Goal: Information Seeking & Learning: Learn about a topic

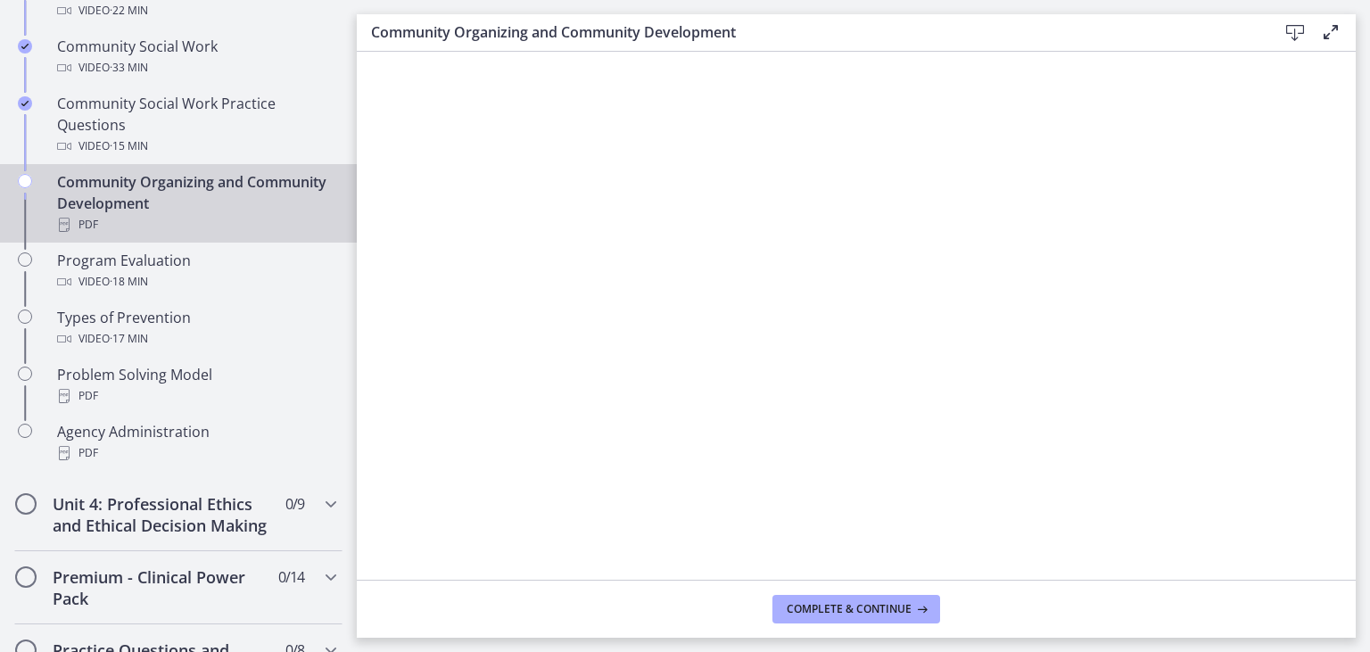
scroll to position [997, 0]
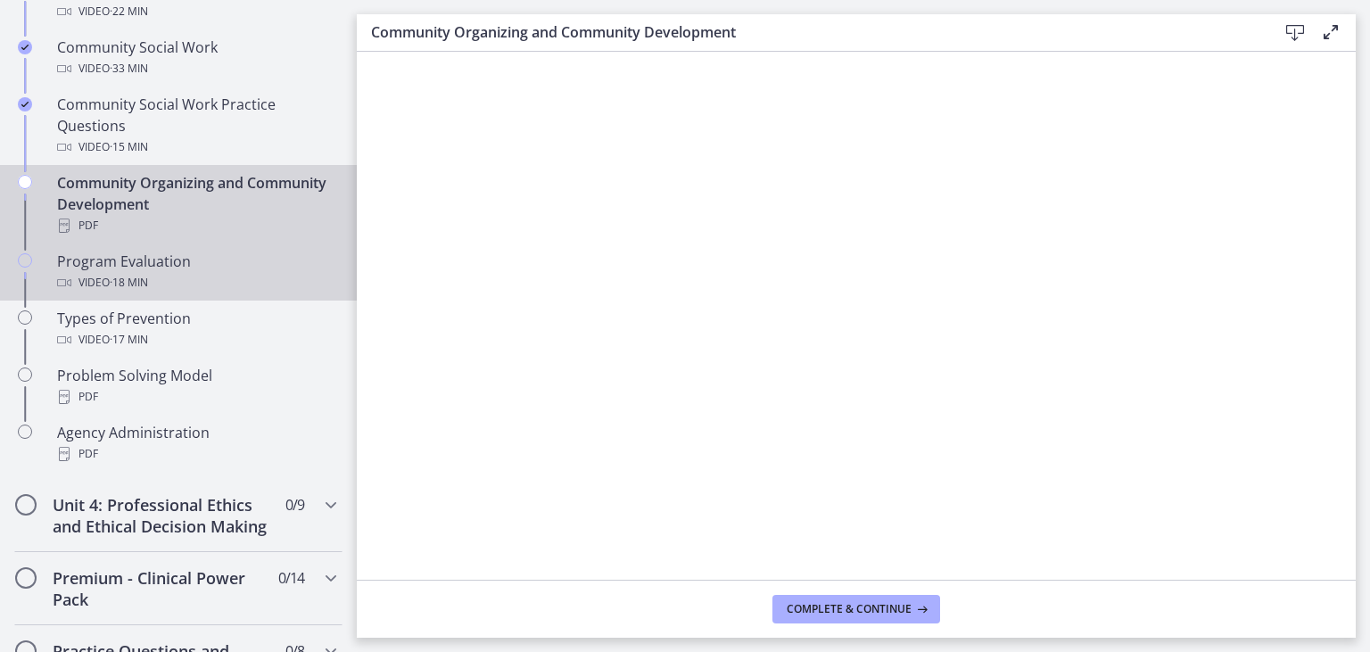
click at [148, 275] on span "· 18 min" at bounding box center [129, 282] width 38 height 21
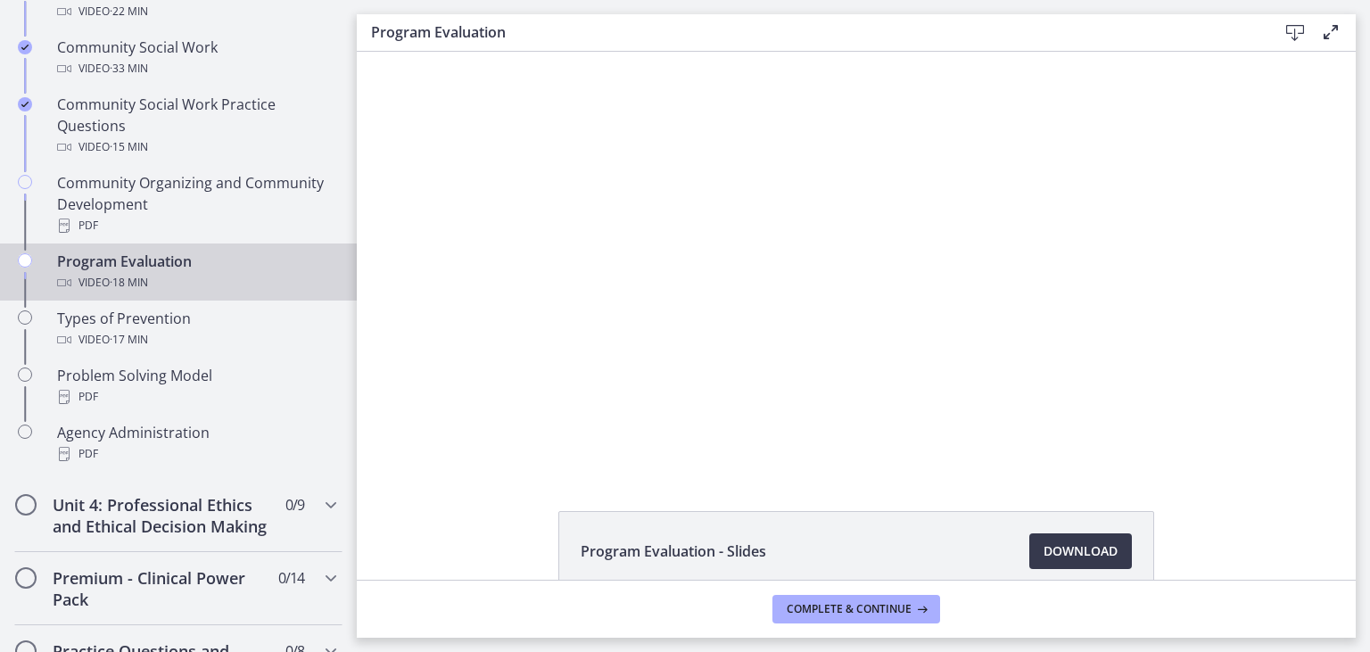
click at [766, 327] on div at bounding box center [856, 261] width 744 height 418
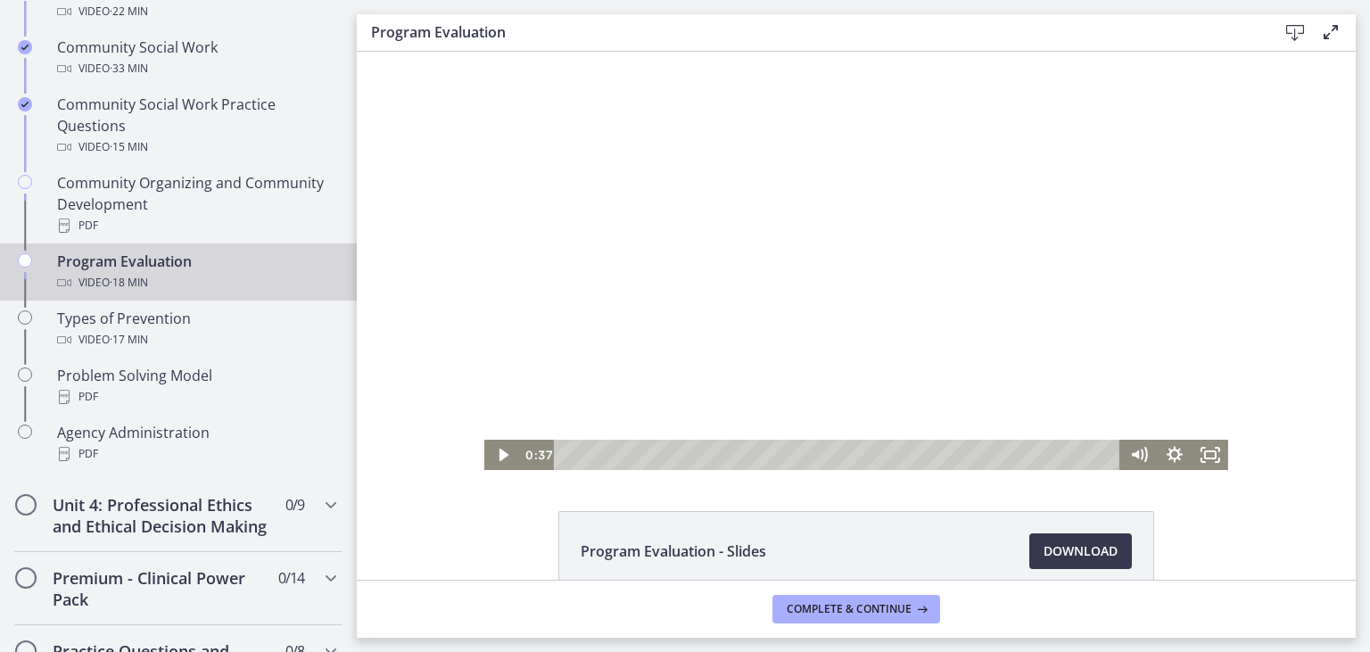
click at [1013, 297] on div at bounding box center [856, 261] width 744 height 418
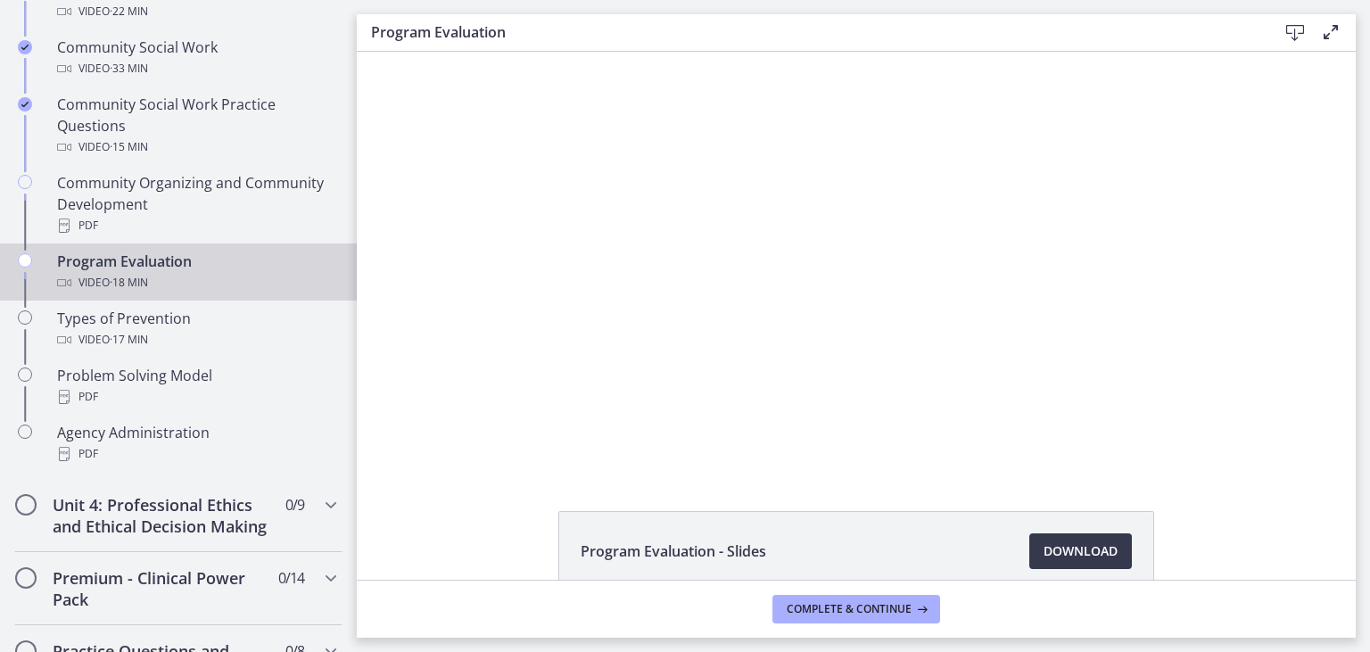
click at [1013, 297] on div at bounding box center [856, 261] width 744 height 418
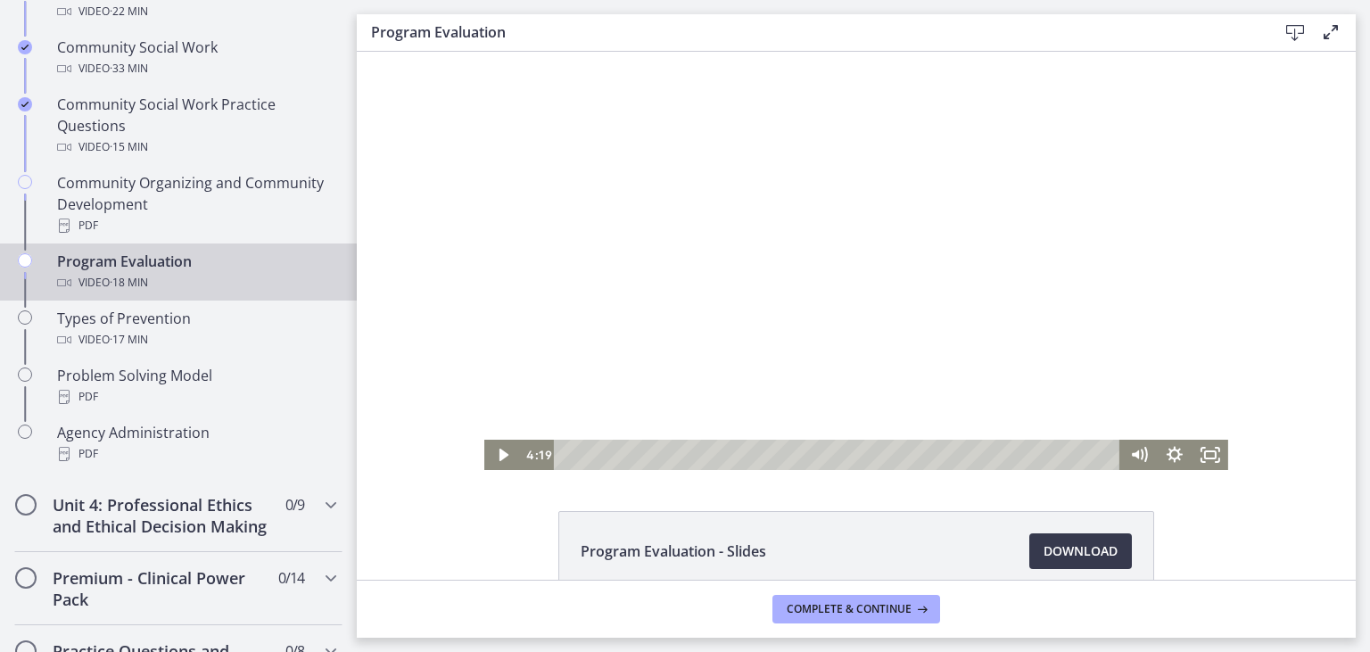
click at [1013, 297] on div at bounding box center [856, 261] width 744 height 418
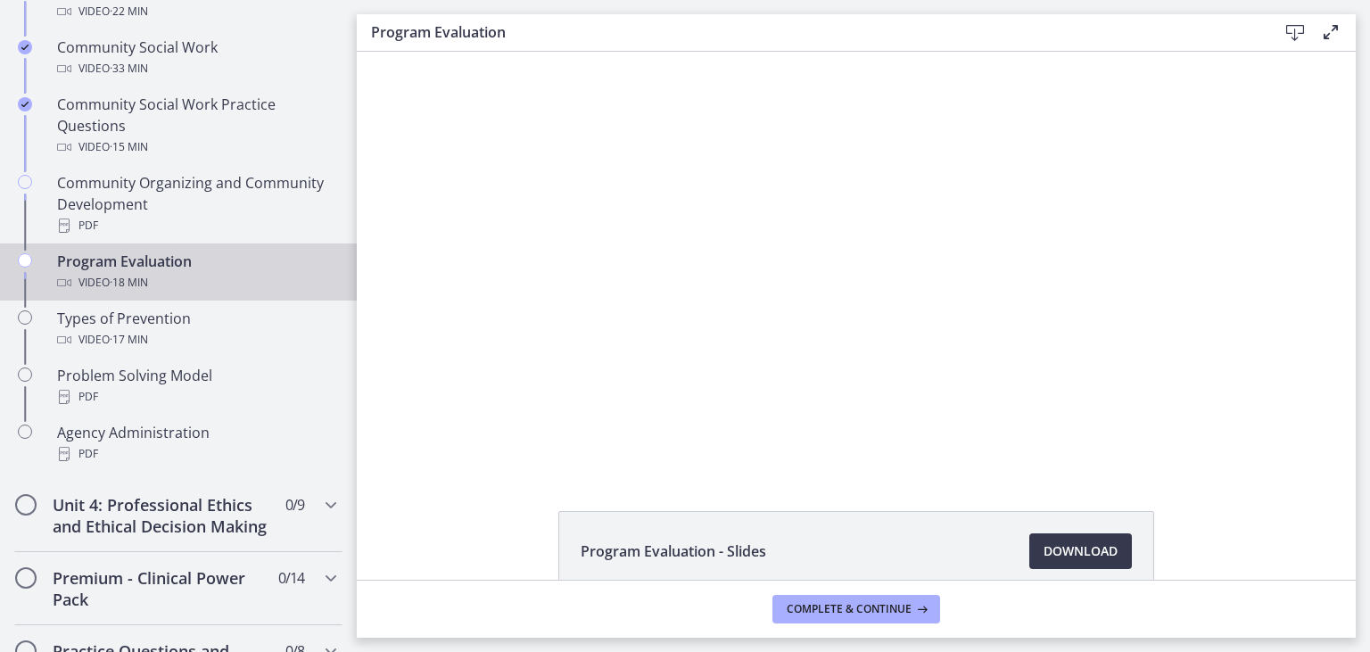
click at [1013, 297] on div at bounding box center [856, 261] width 744 height 418
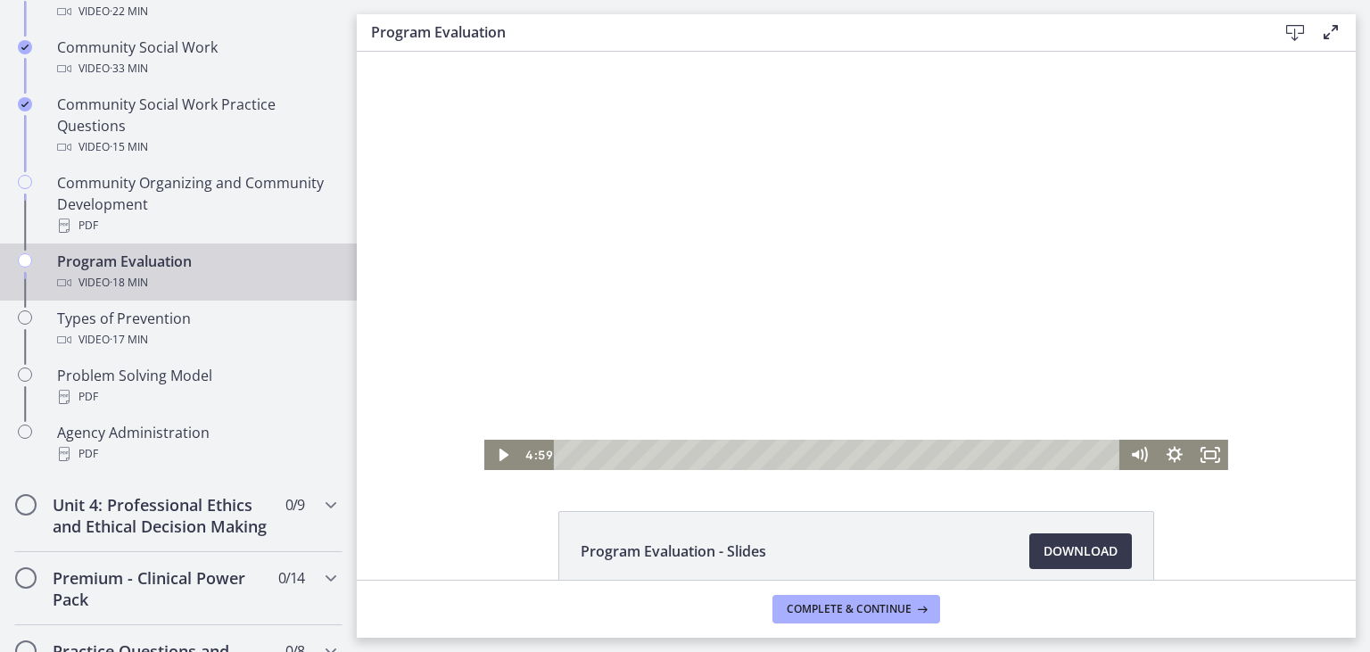
click at [767, 297] on div at bounding box center [856, 261] width 744 height 418
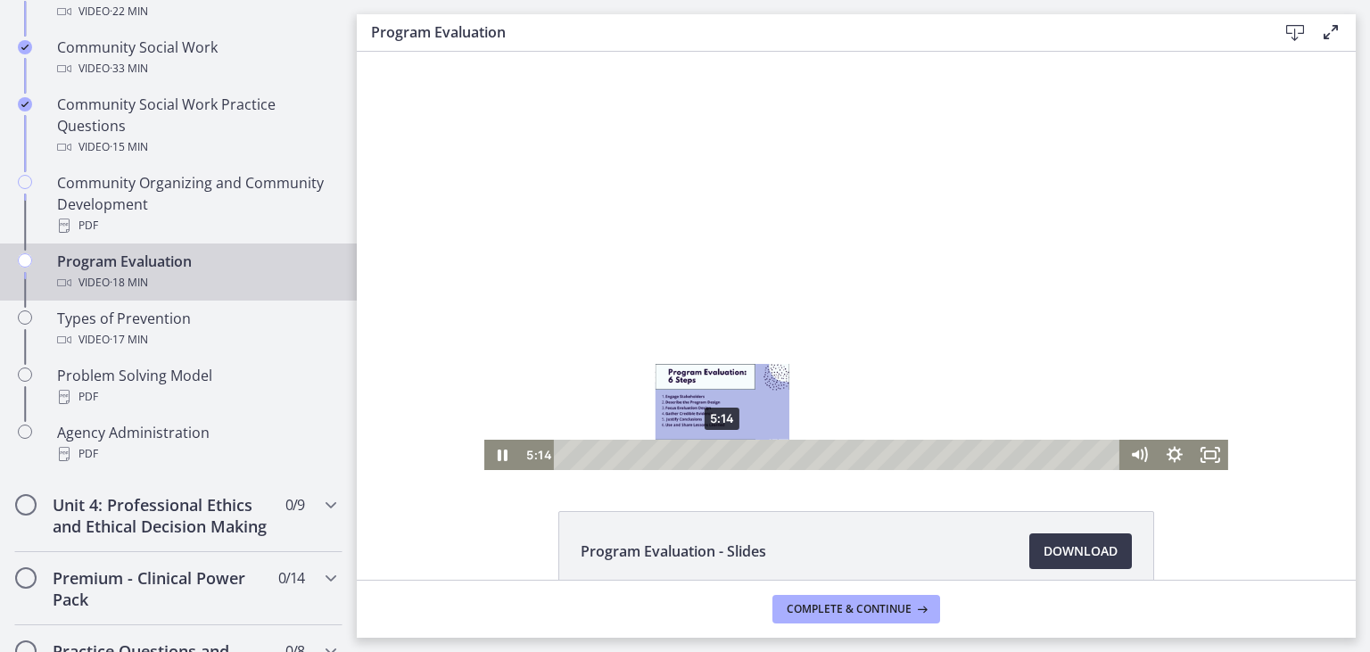
click at [723, 452] on div "5:14" at bounding box center [839, 455] width 545 height 30
click at [713, 450] on div "4:54" at bounding box center [839, 455] width 545 height 30
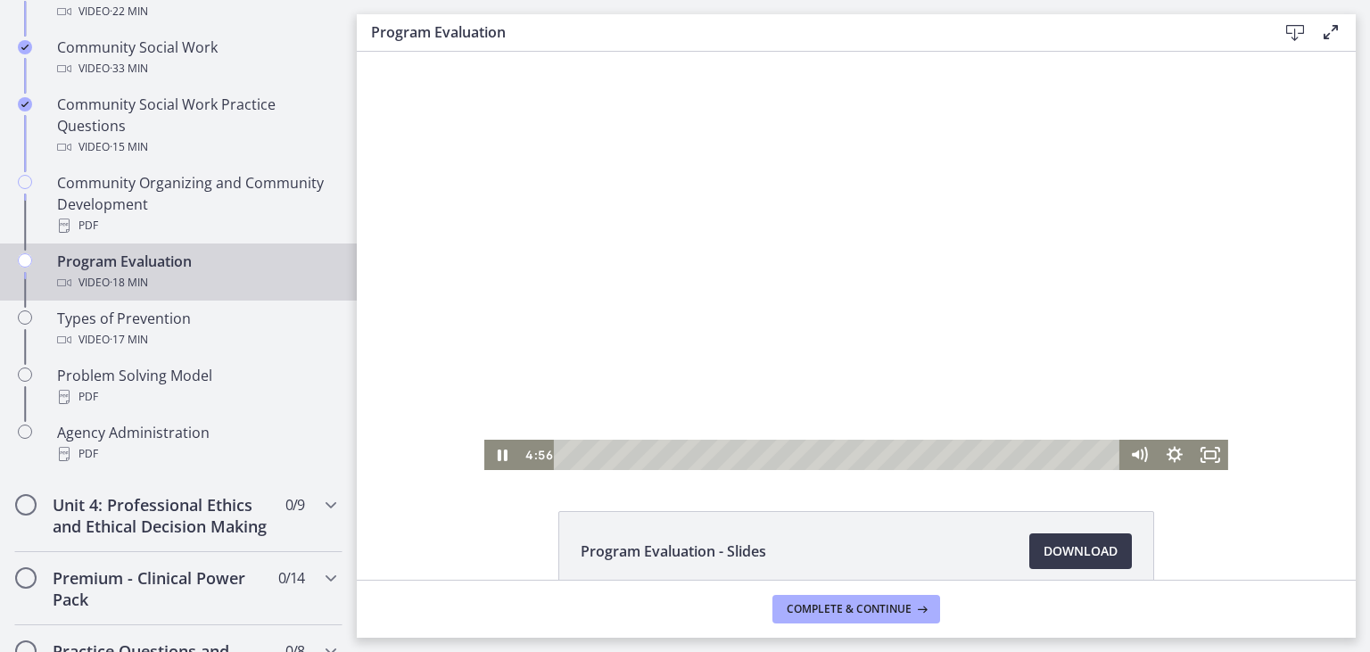
click at [932, 216] on div at bounding box center [856, 261] width 744 height 418
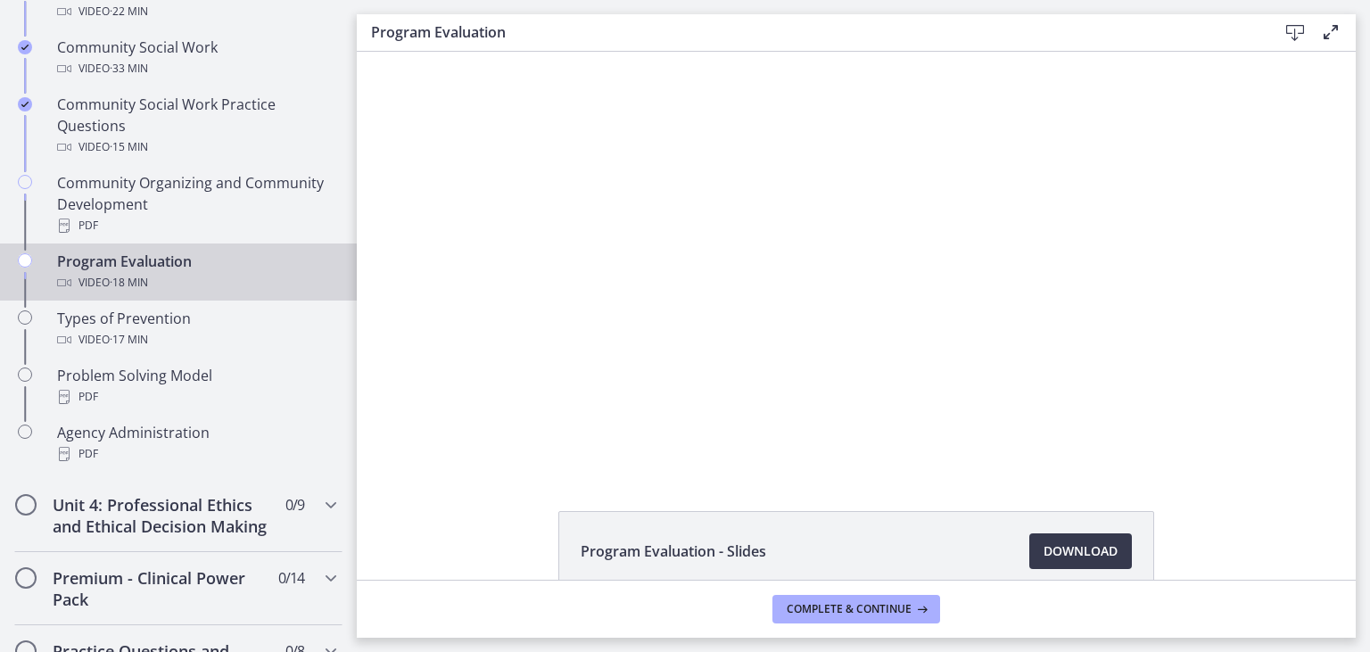
click at [932, 216] on div at bounding box center [856, 261] width 744 height 418
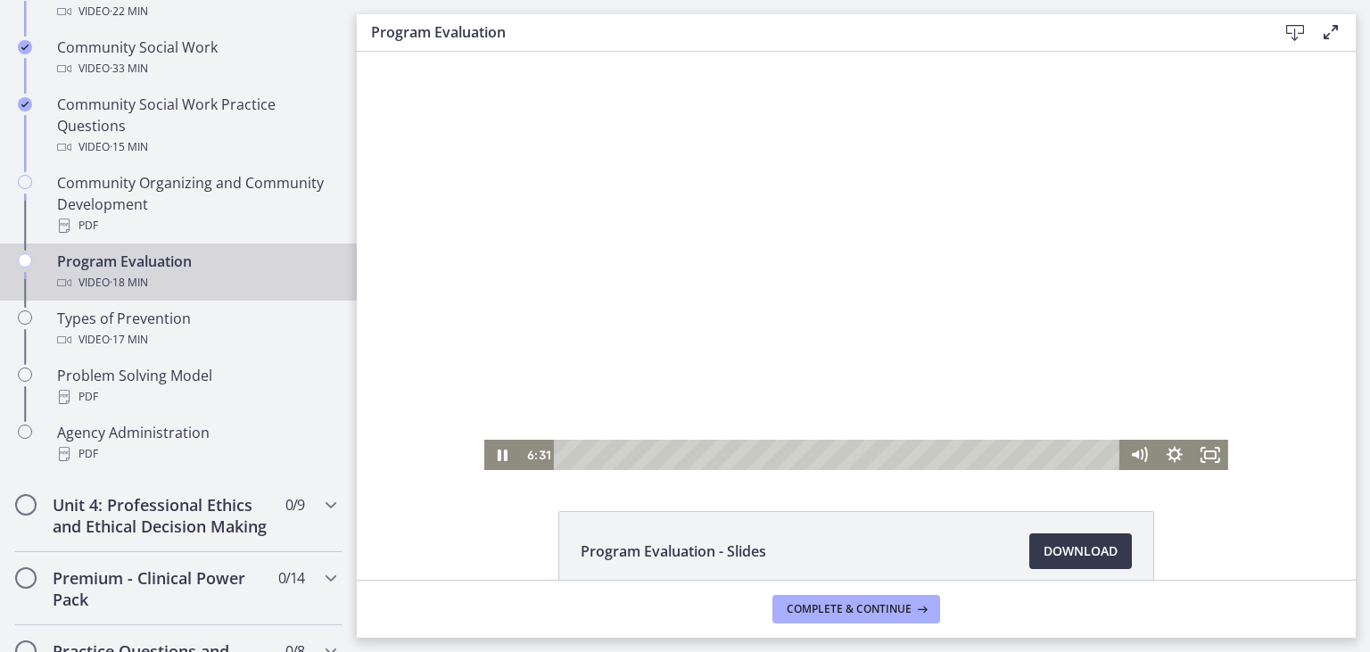
click at [740, 211] on div at bounding box center [856, 261] width 744 height 418
click at [743, 209] on div at bounding box center [856, 261] width 744 height 418
click at [805, 310] on div at bounding box center [856, 261] width 744 height 418
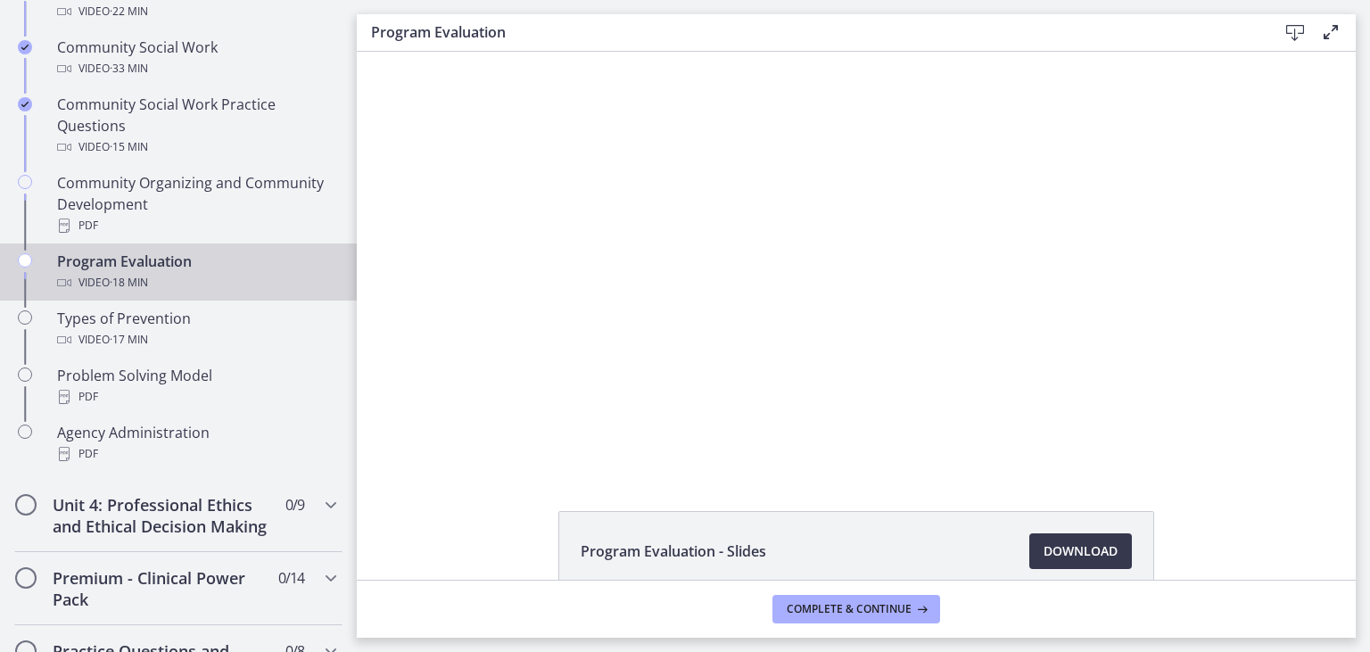
click at [805, 310] on div at bounding box center [856, 261] width 744 height 418
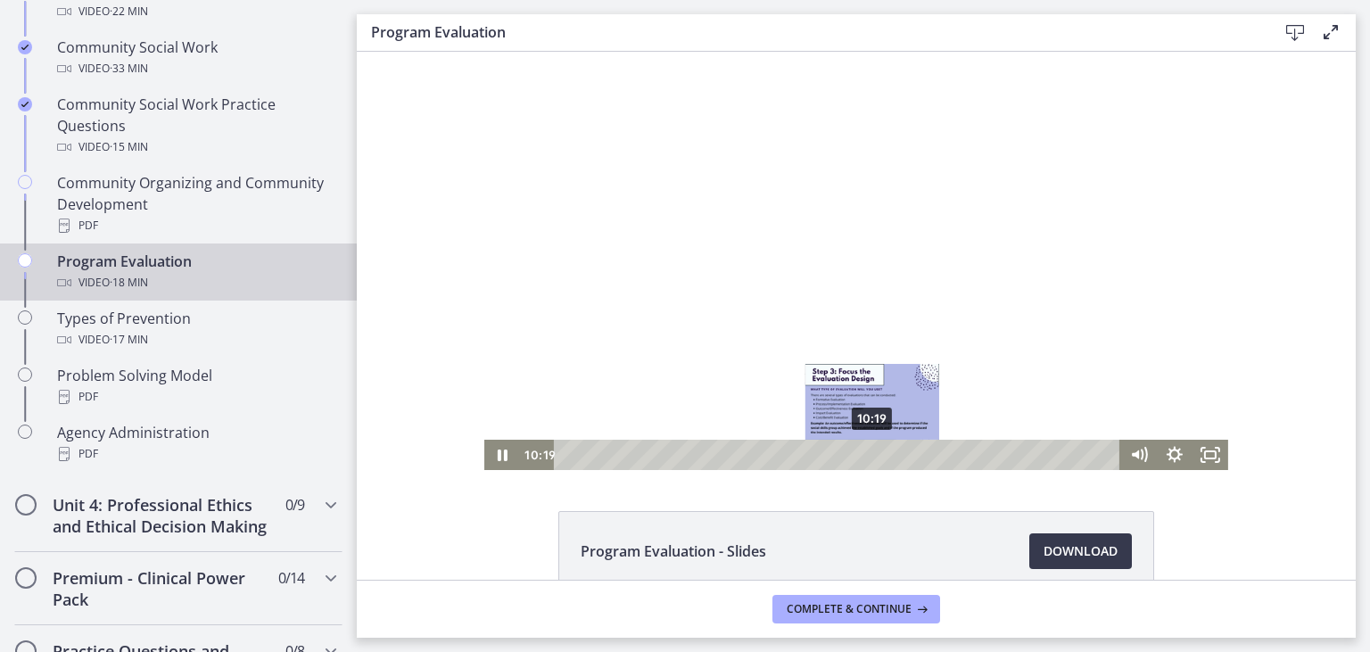
click at [873, 455] on div "10:19" at bounding box center [839, 455] width 545 height 30
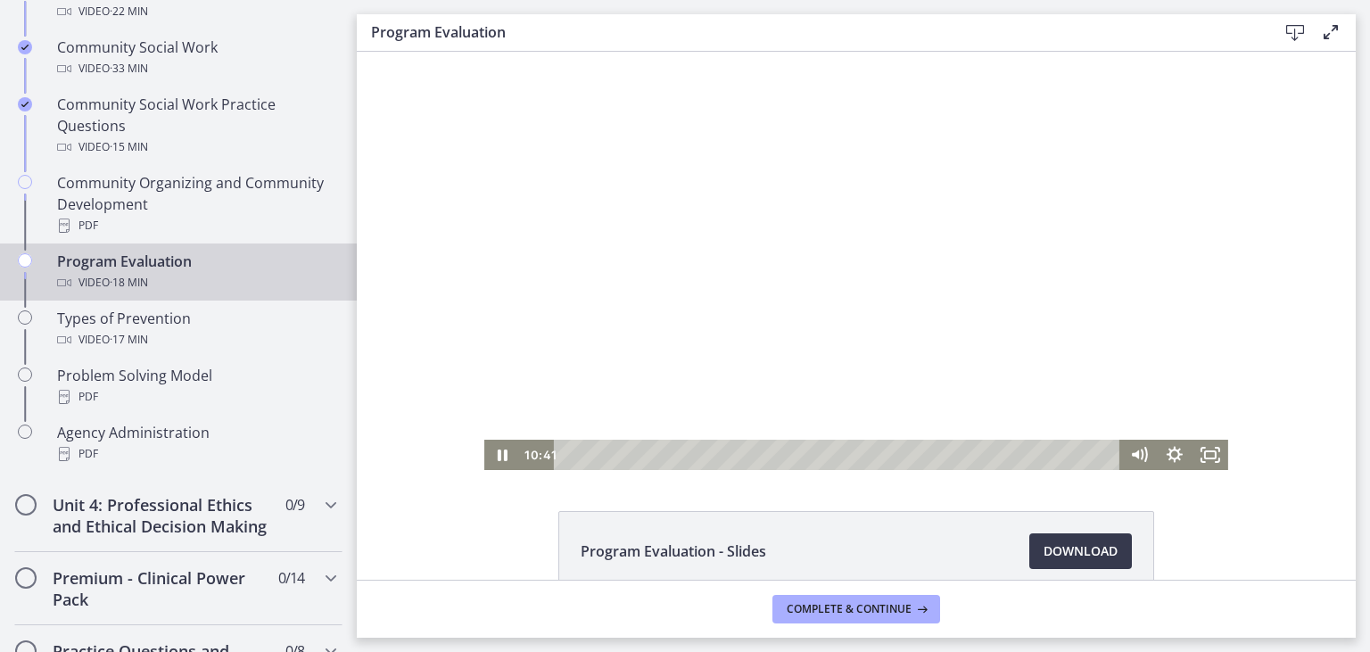
click at [999, 244] on div at bounding box center [856, 261] width 744 height 418
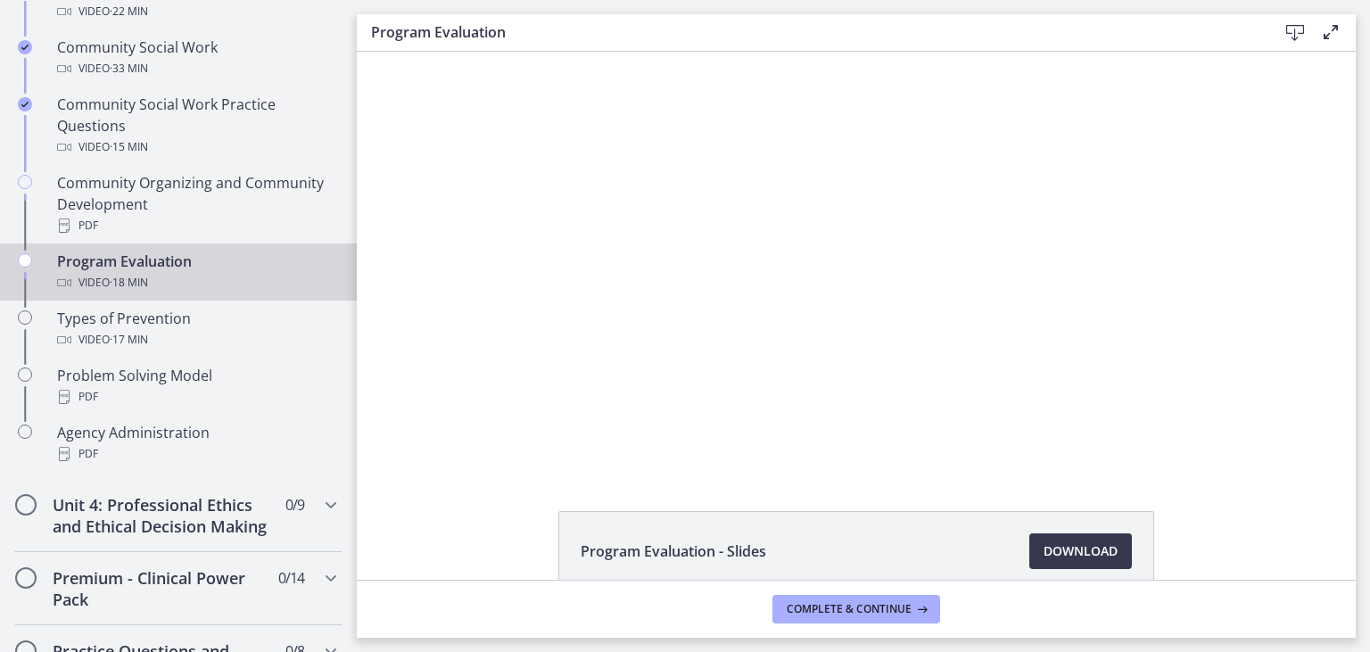
click at [999, 244] on div at bounding box center [856, 261] width 744 height 418
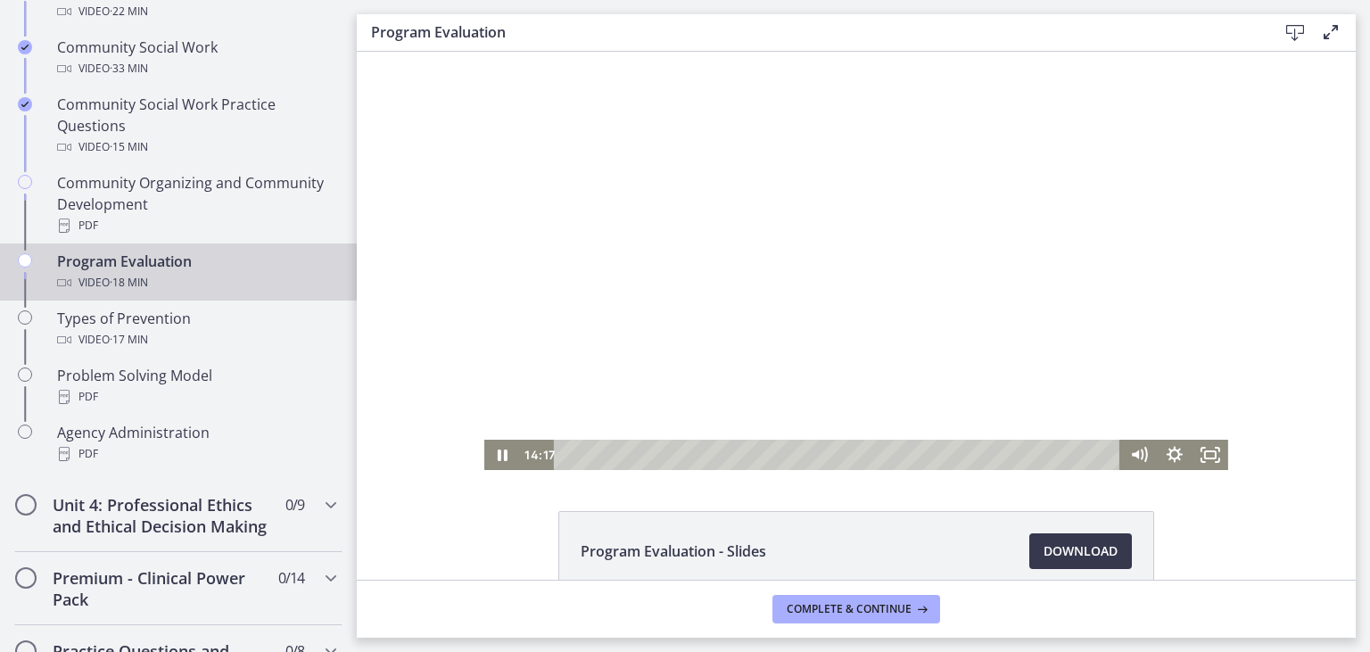
click at [816, 351] on div at bounding box center [856, 261] width 744 height 418
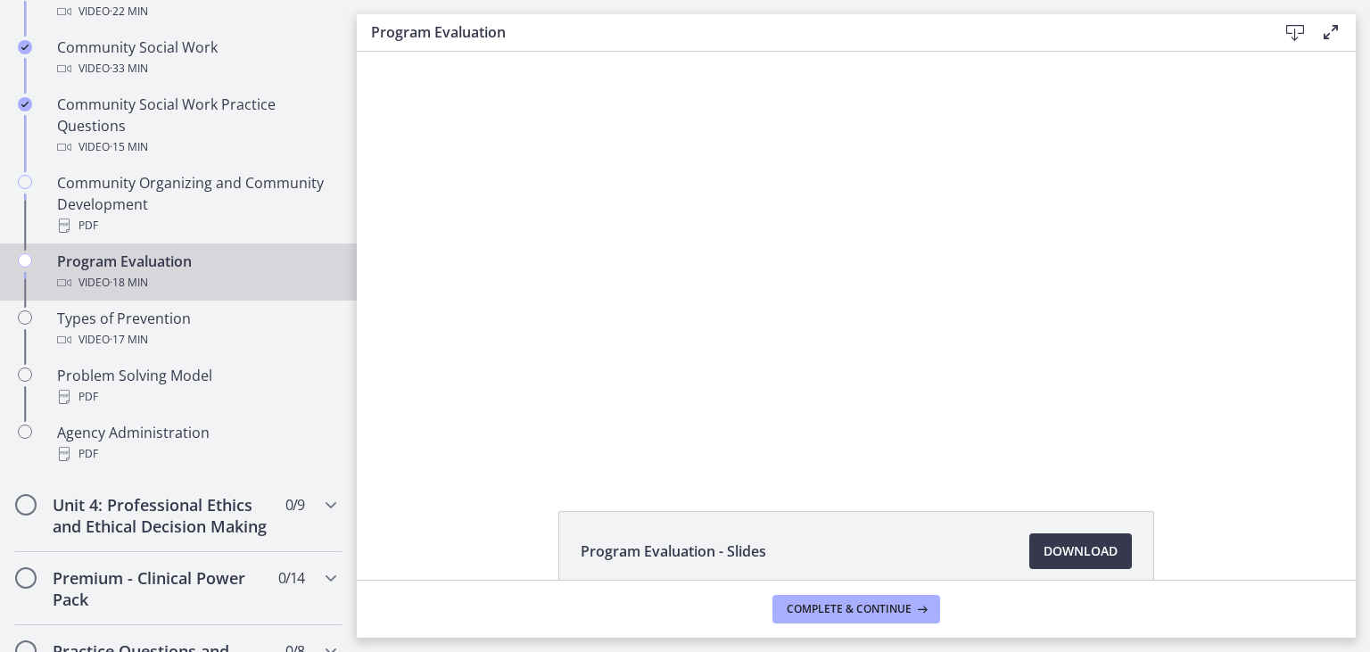
click at [816, 351] on div at bounding box center [856, 261] width 744 height 418
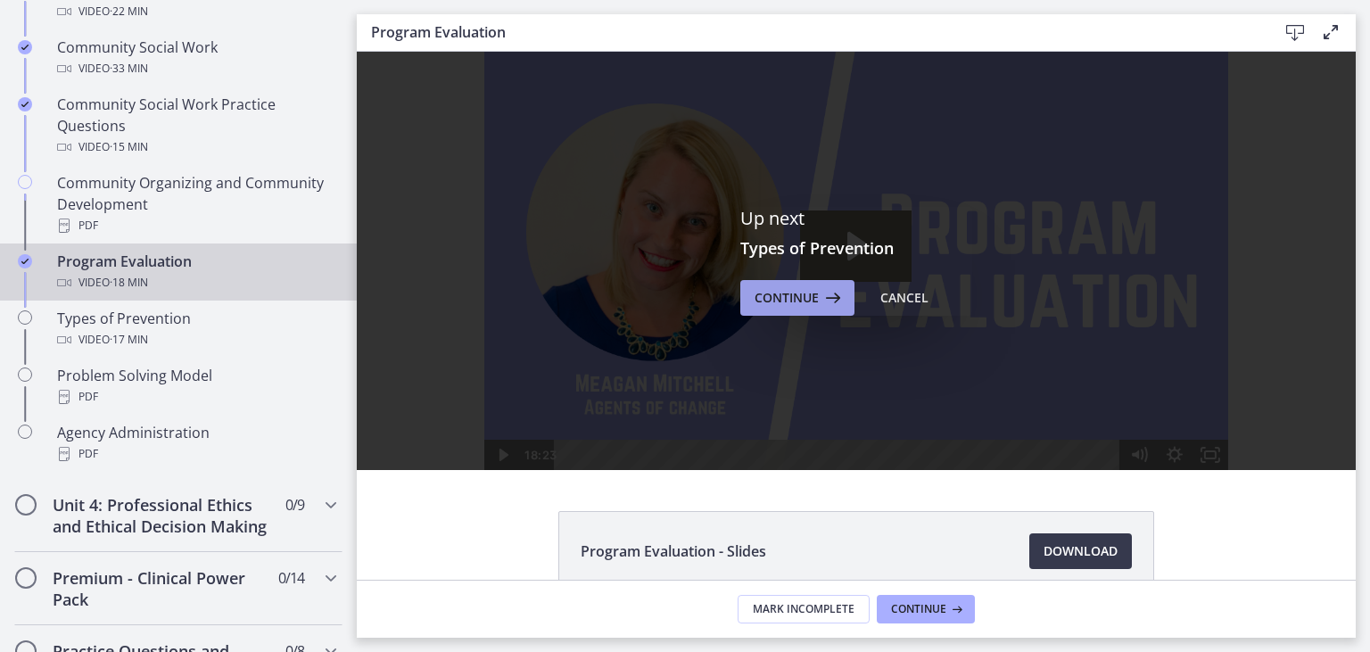
click at [840, 282] on button "Continue" at bounding box center [797, 298] width 114 height 36
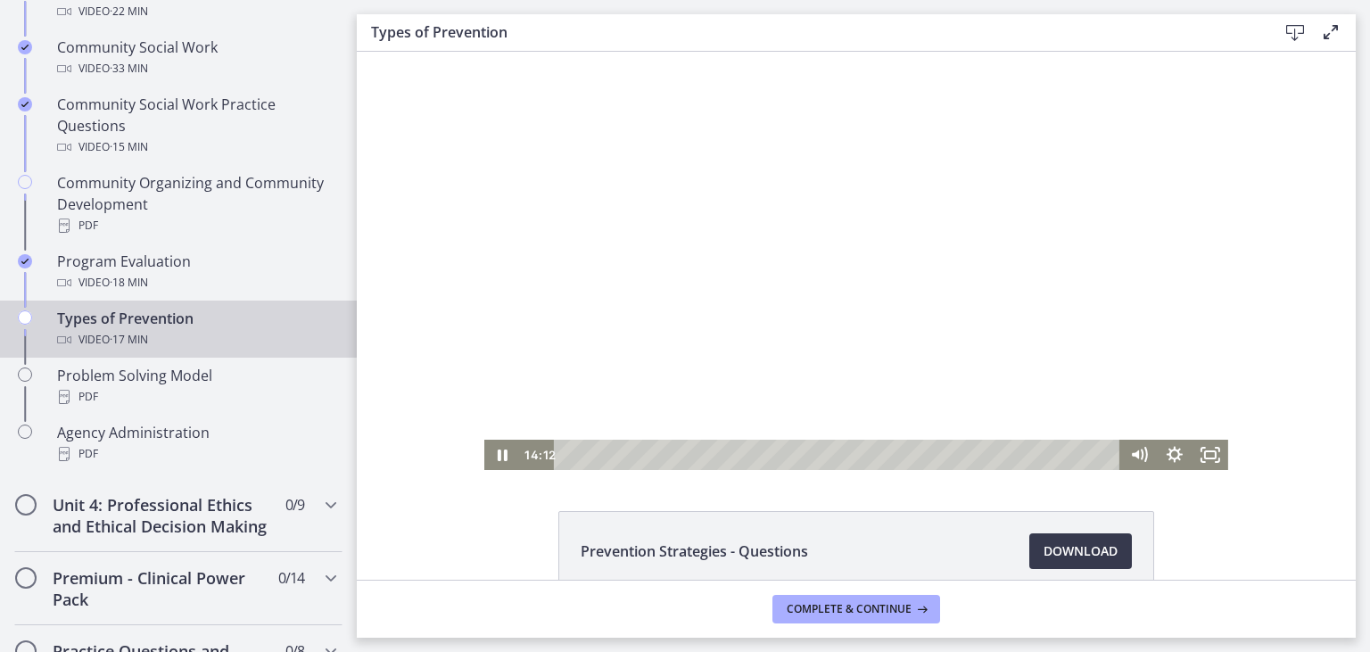
click at [1065, 120] on div at bounding box center [856, 261] width 744 height 418
click at [1021, 142] on div at bounding box center [856, 261] width 744 height 418
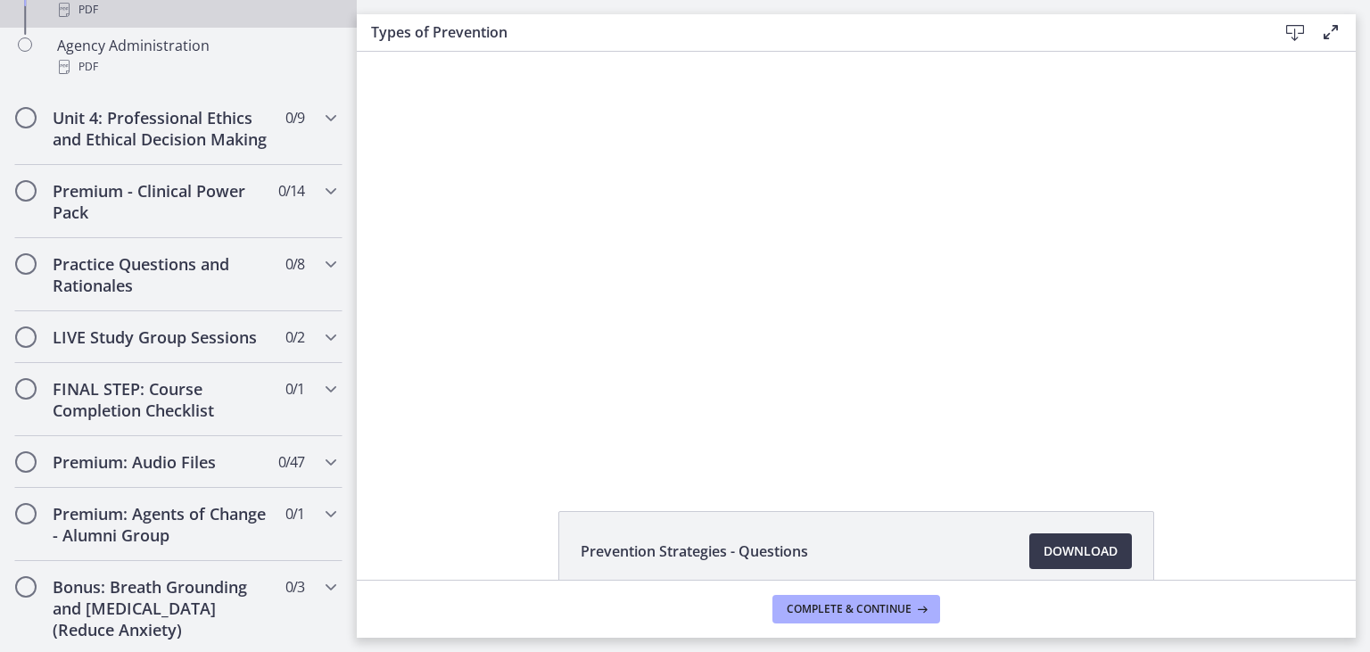
scroll to position [1399, 0]
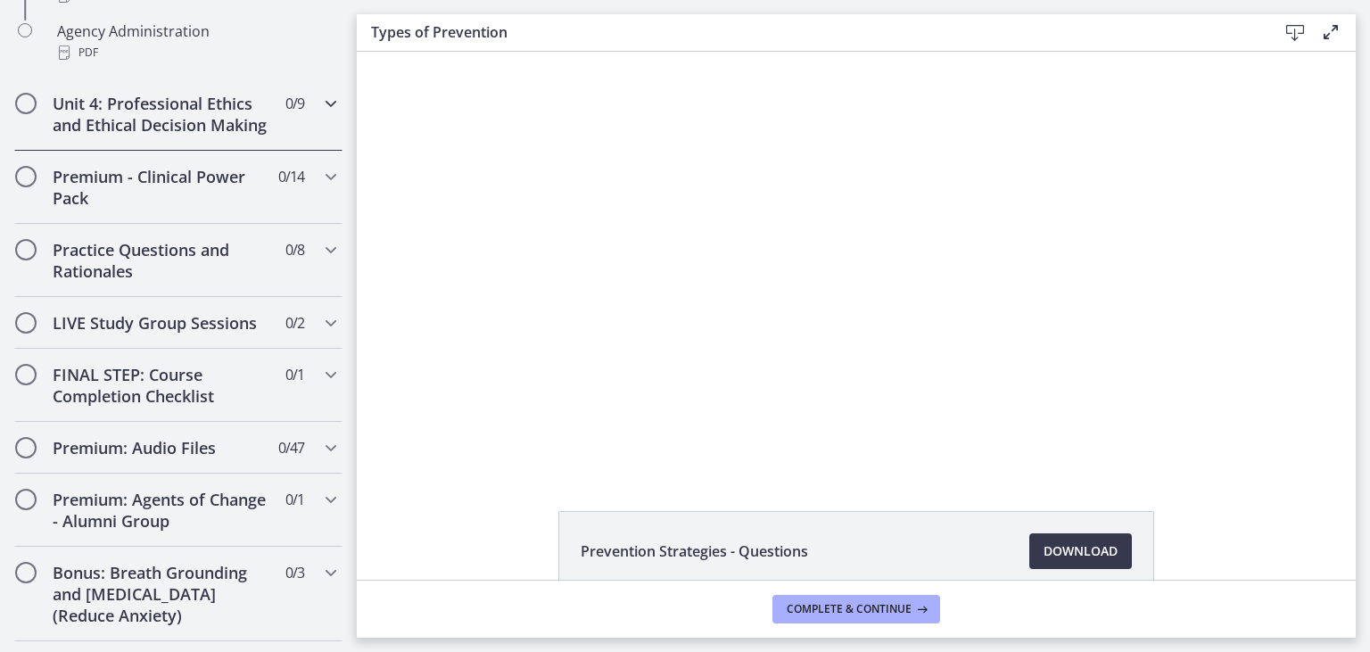
click at [168, 124] on h2 "Unit 4: Professional Ethics and Ethical Decision Making" at bounding box center [162, 114] width 218 height 43
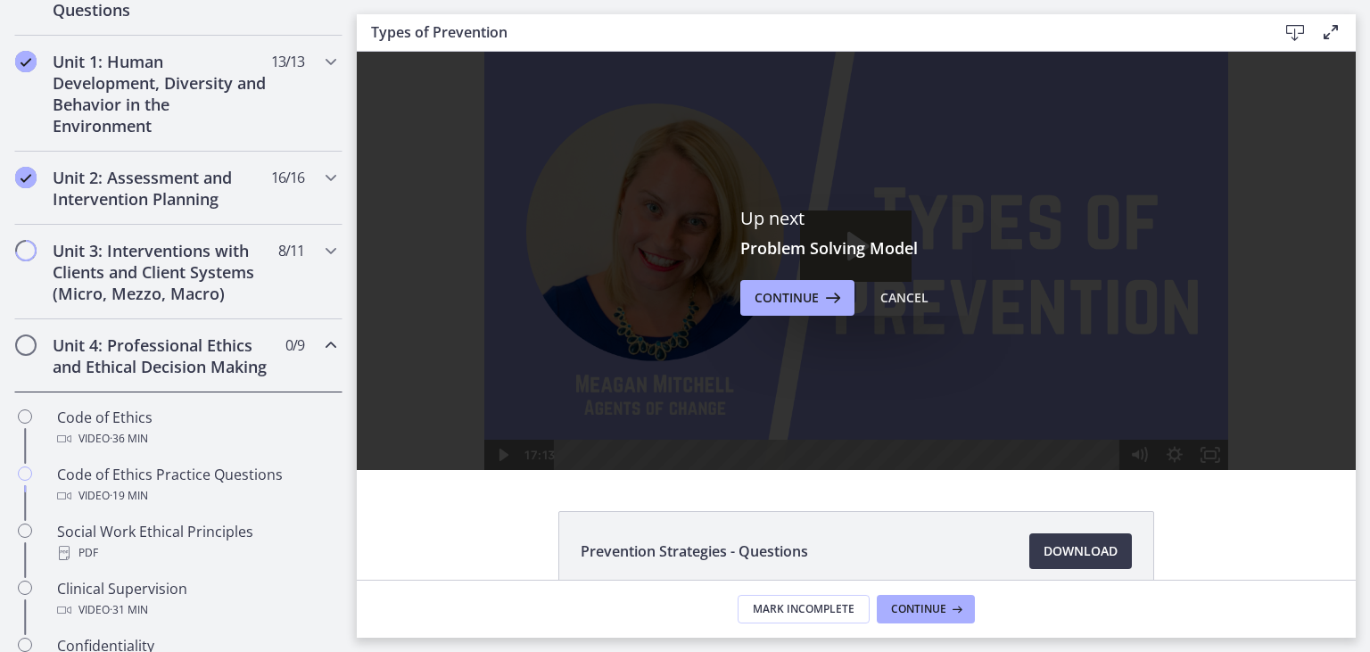
scroll to position [469, 0]
click at [140, 260] on h2 "Unit 3: Interventions with Clients and Client Systems (Micro, Mezzo, Macro)" at bounding box center [162, 275] width 218 height 64
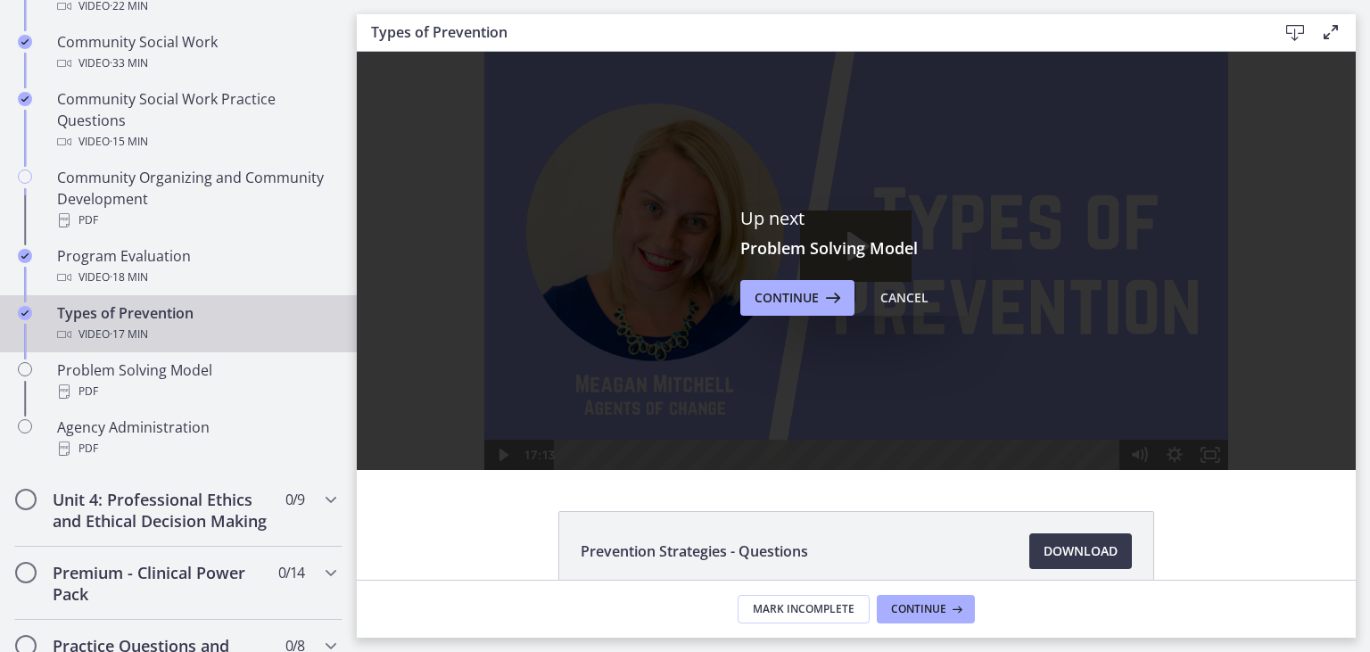
scroll to position [1004, 0]
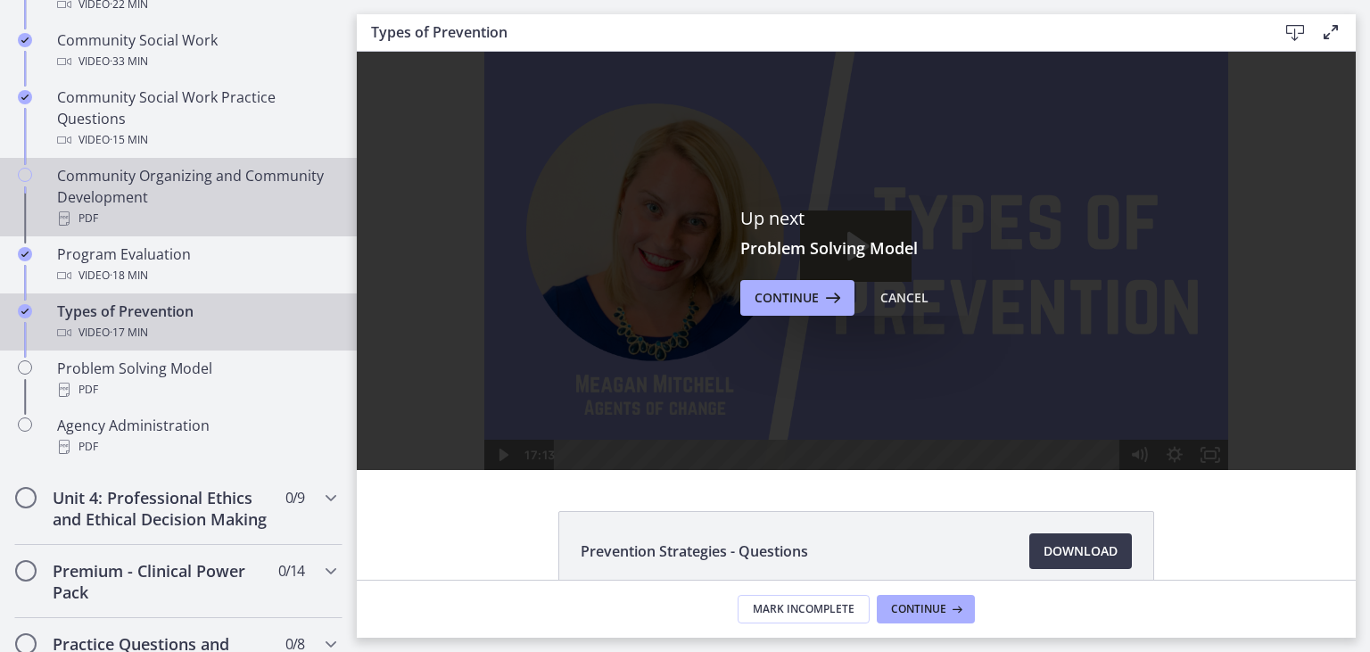
click at [177, 179] on div "Community Organizing and Community Development PDF" at bounding box center [196, 197] width 278 height 64
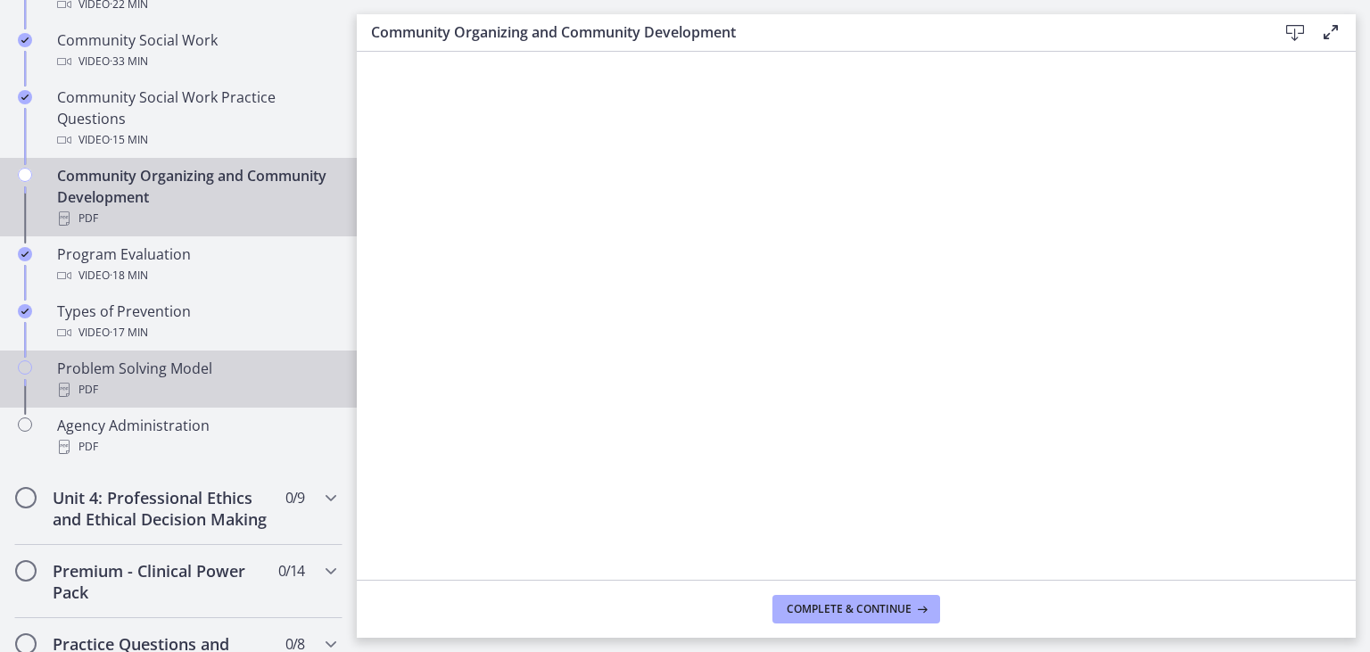
click at [166, 367] on div "Problem Solving Model PDF" at bounding box center [196, 379] width 278 height 43
